Goal: Task Accomplishment & Management: Manage account settings

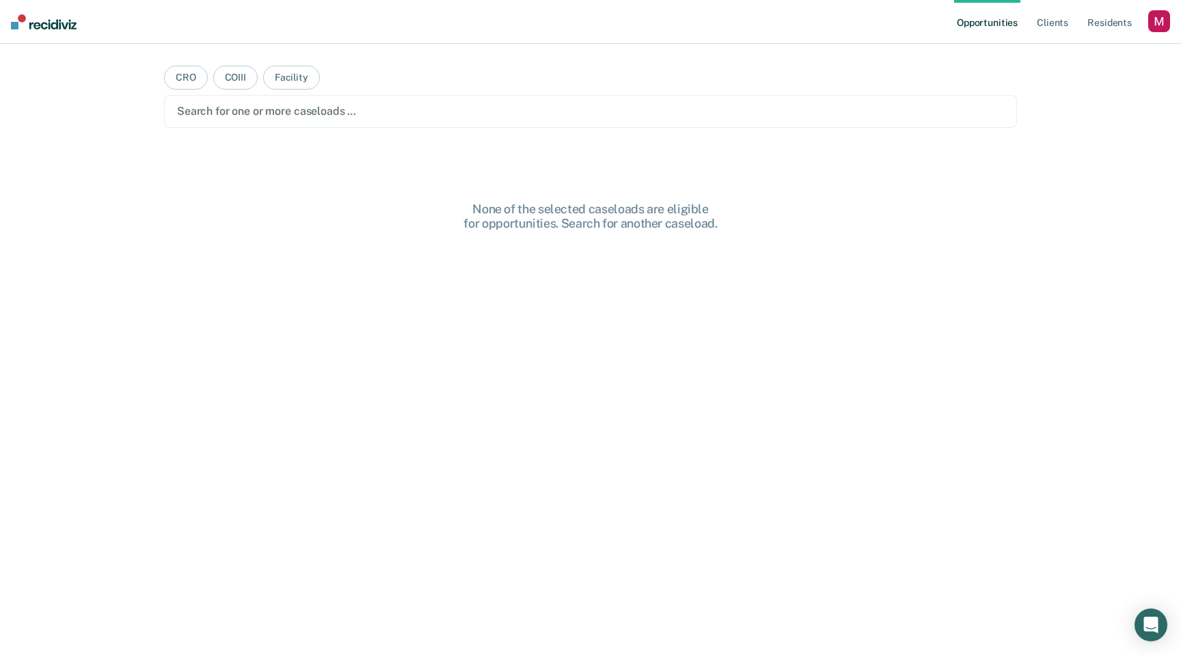
click at [1165, 17] on div "button" at bounding box center [1159, 21] width 22 height 22
click at [1061, 54] on link "Profile" at bounding box center [1104, 56] width 110 height 12
click at [1156, 20] on div "button" at bounding box center [1159, 21] width 22 height 22
click at [1069, 57] on link "Profile" at bounding box center [1104, 56] width 110 height 12
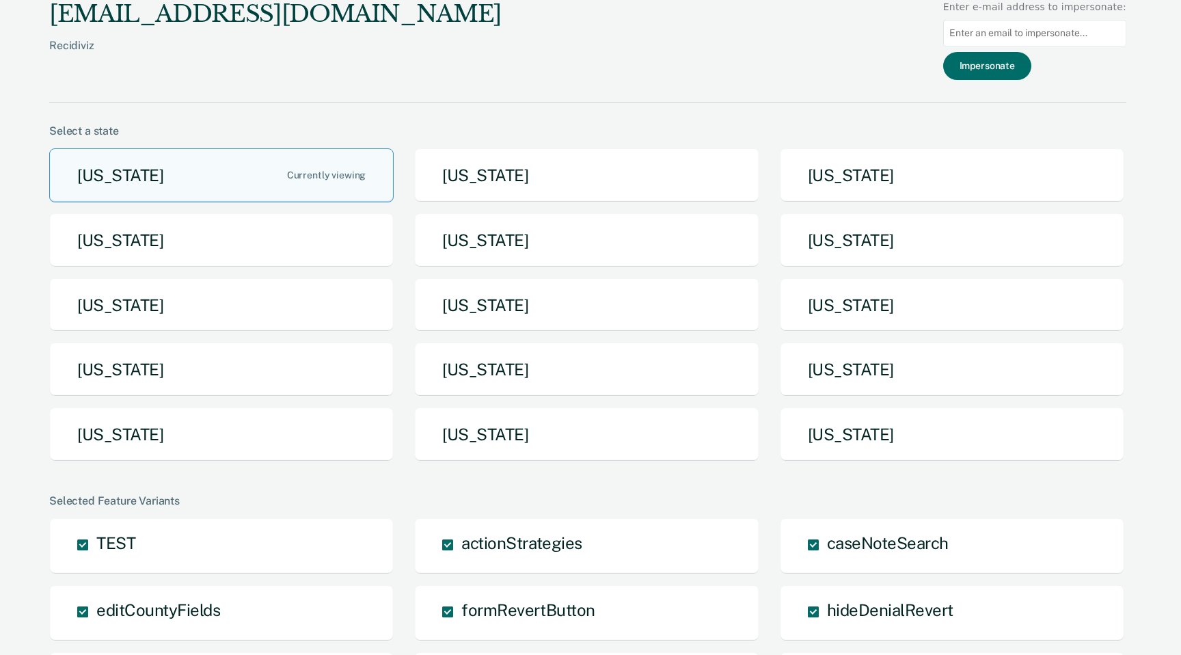
click at [645, 68] on div "mahmoud@recidiviz.org Recidiviz Enter e-mail address to impersonate: Impersonate" at bounding box center [587, 51] width 1077 height 103
